Goal: Information Seeking & Learning: Learn about a topic

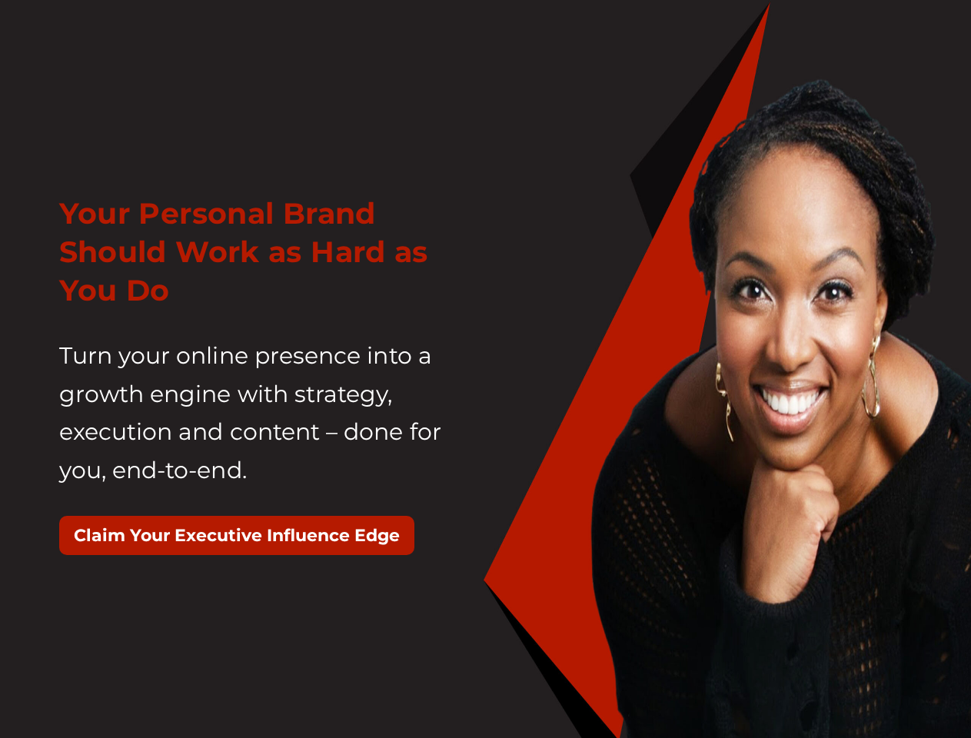
click at [485, 369] on div "Your Personal Brand Should Work as Hard as You Do Turn your online presence int…" at bounding box center [267, 382] width 438 height 414
